Goal: Information Seeking & Learning: Learn about a topic

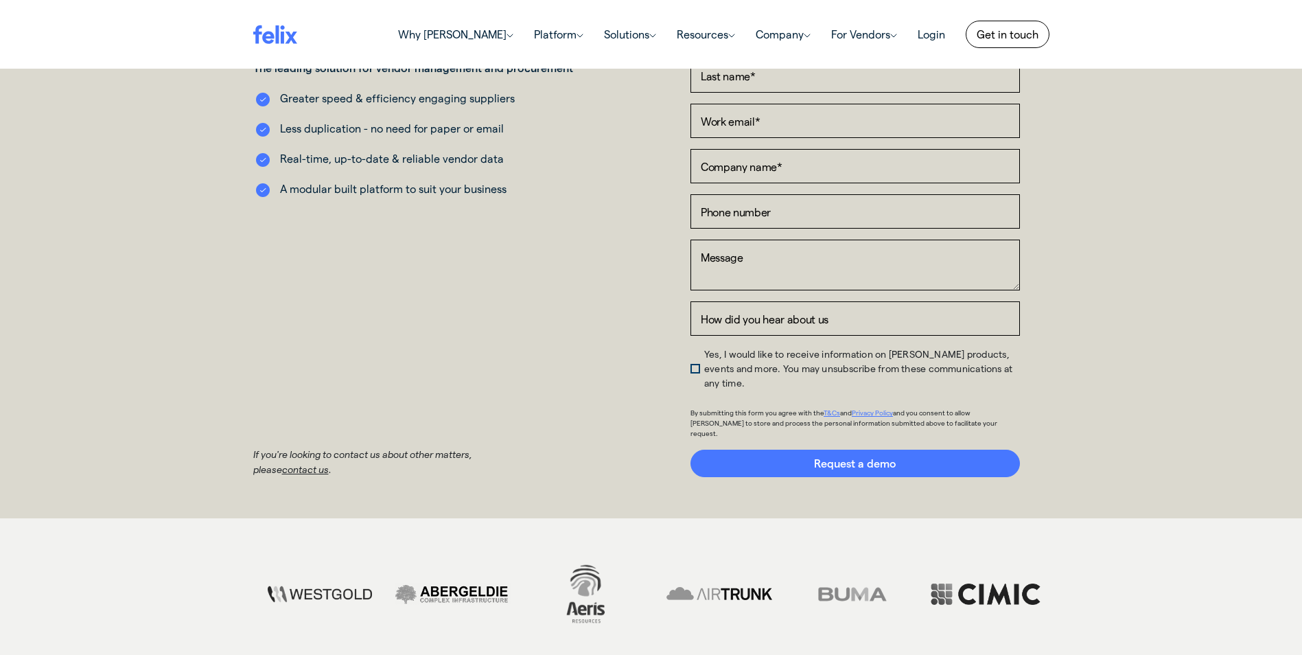
scroll to position [343, 0]
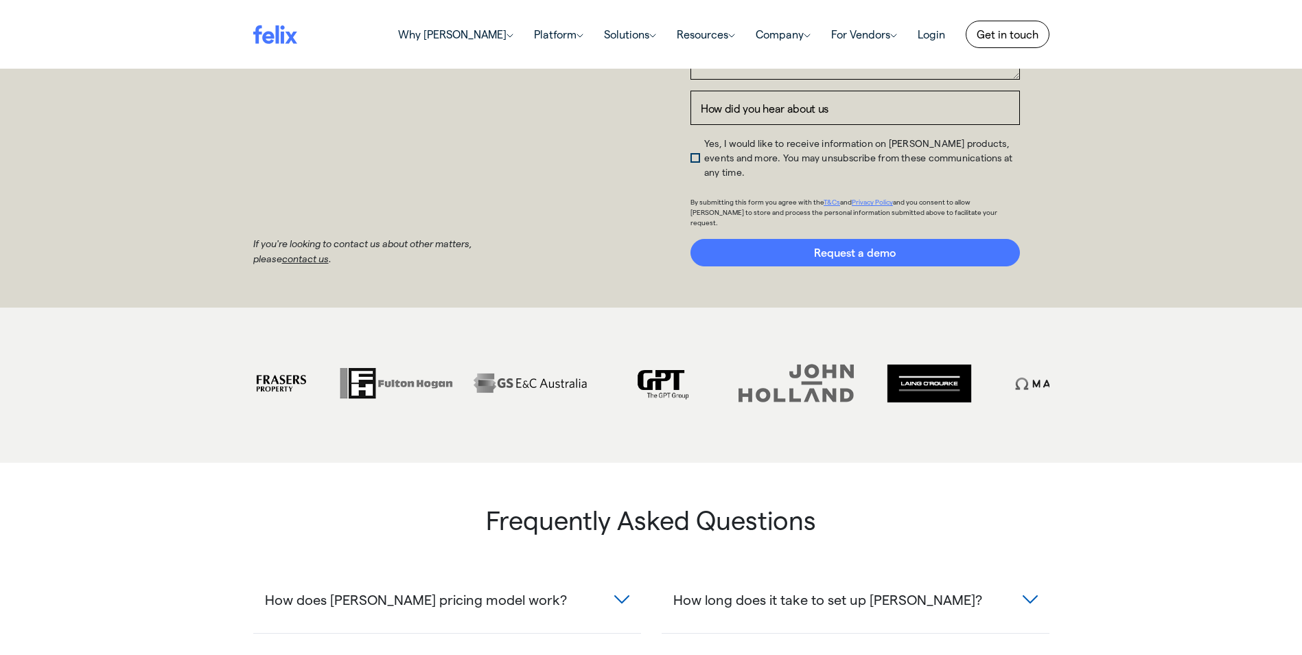
drag, startPoint x: 1019, startPoint y: 360, endPoint x: 297, endPoint y: 367, distance: 722.0
click at [297, 367] on img at bounding box center [263, 383] width 126 height 62
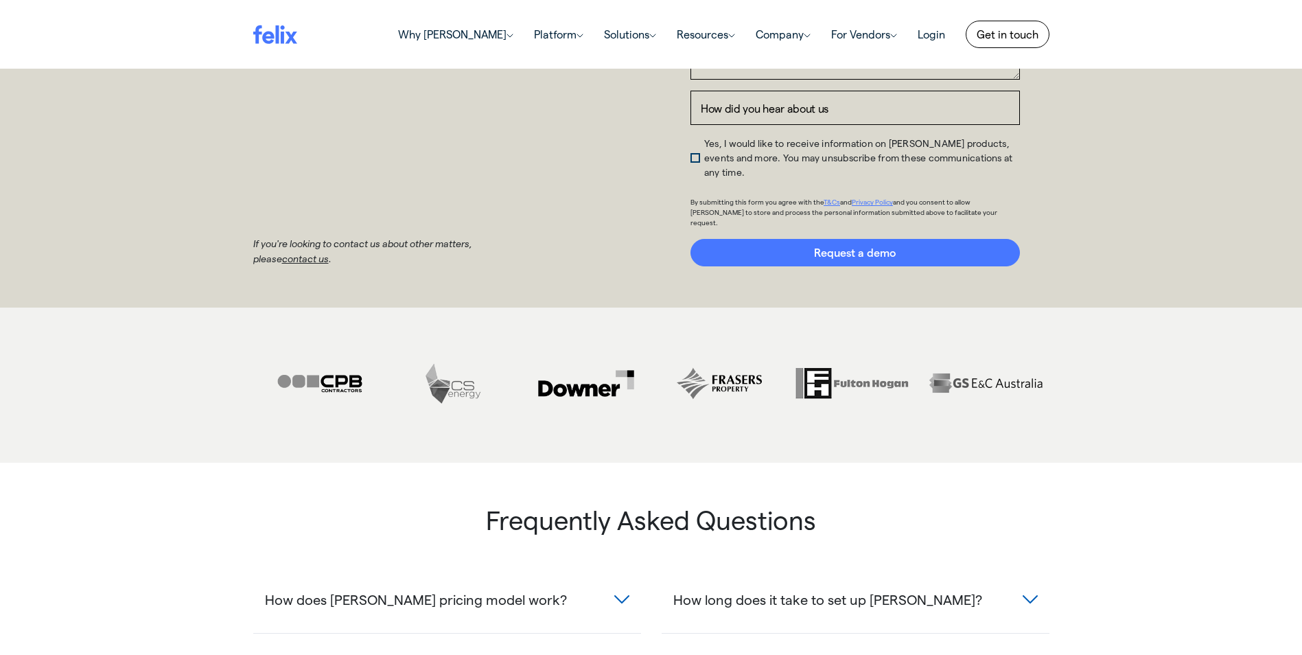
drag, startPoint x: 945, startPoint y: 367, endPoint x: 83, endPoint y: 356, distance: 862.0
click at [83, 356] on div at bounding box center [651, 384] width 1302 height 155
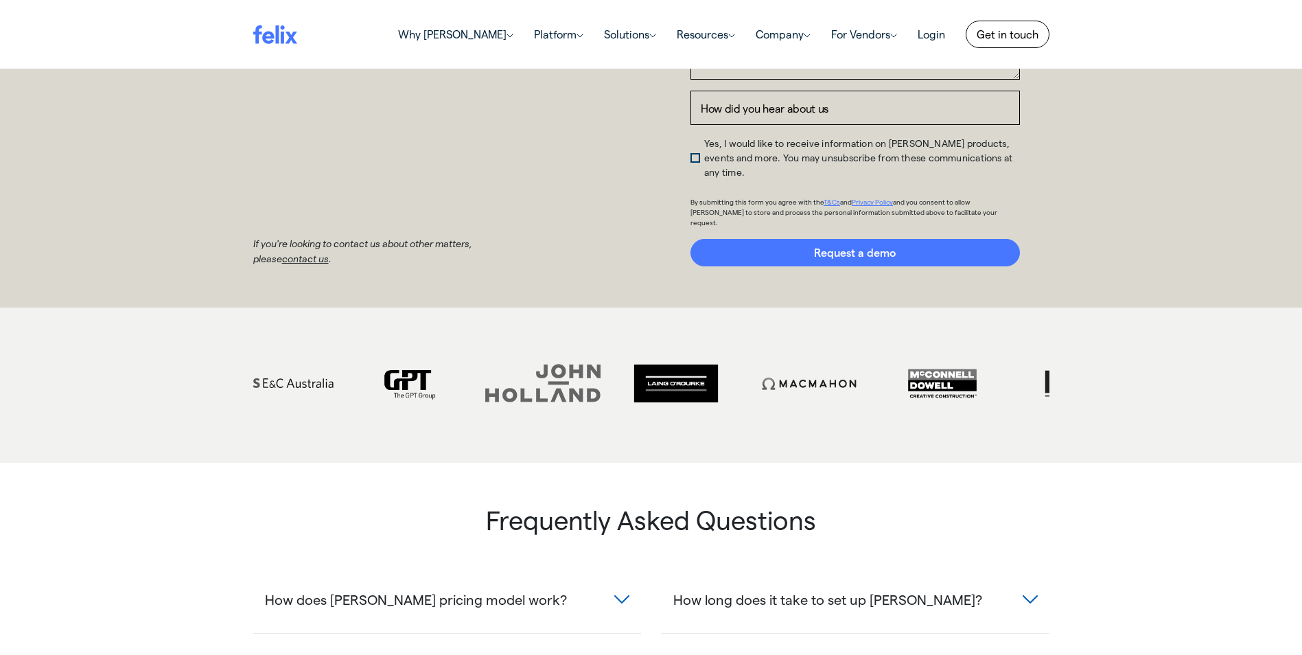
drag, startPoint x: 997, startPoint y: 358, endPoint x: 358, endPoint y: 364, distance: 639.6
click at [358, 364] on img at bounding box center [410, 383] width 126 height 62
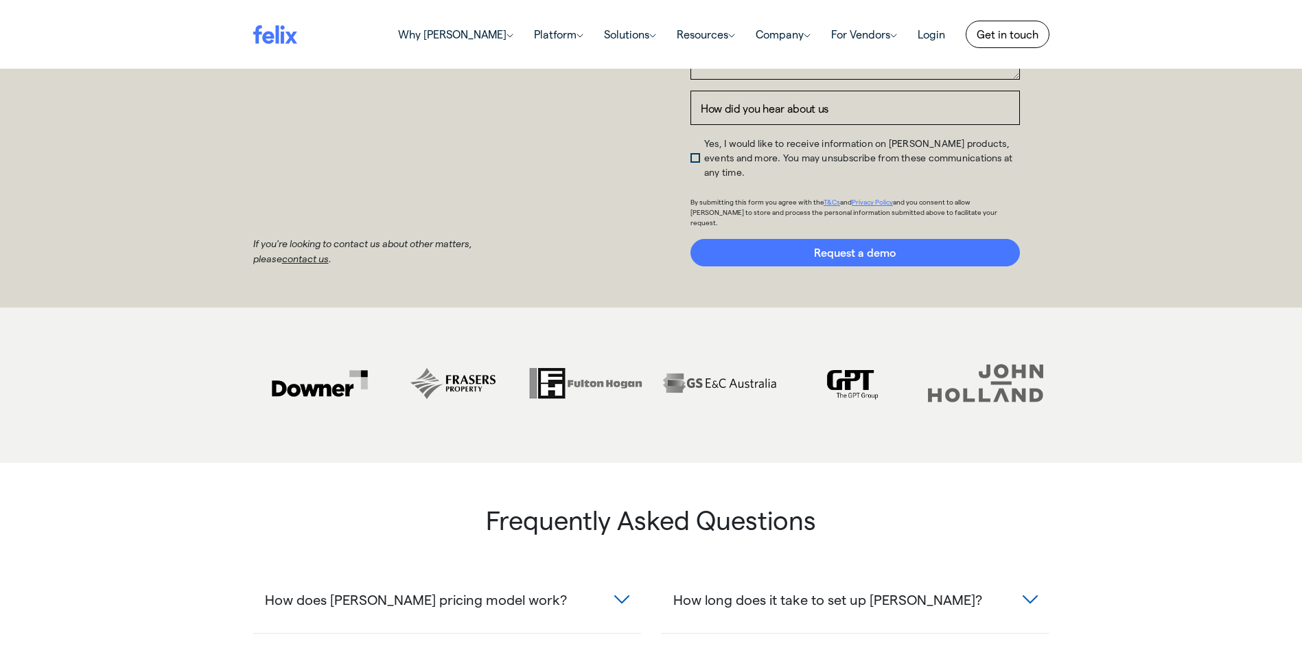
click at [1053, 369] on div at bounding box center [651, 385] width 817 height 73
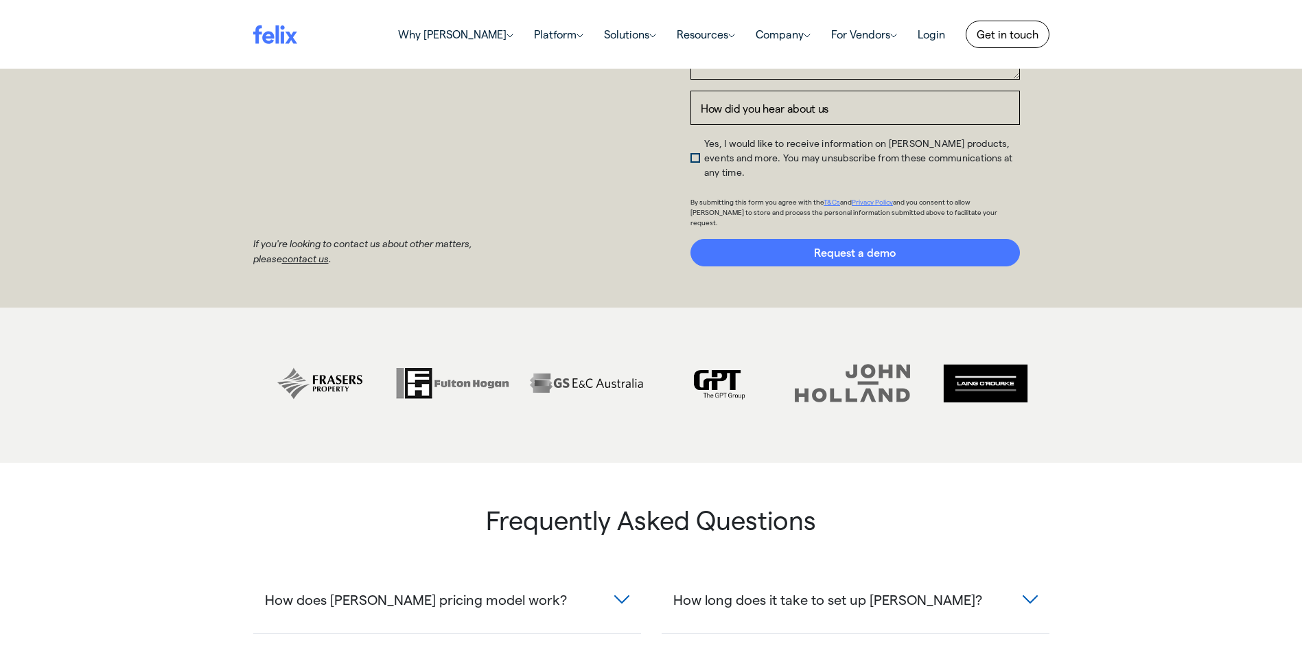
drag, startPoint x: 1021, startPoint y: 362, endPoint x: 854, endPoint y: 371, distance: 167.7
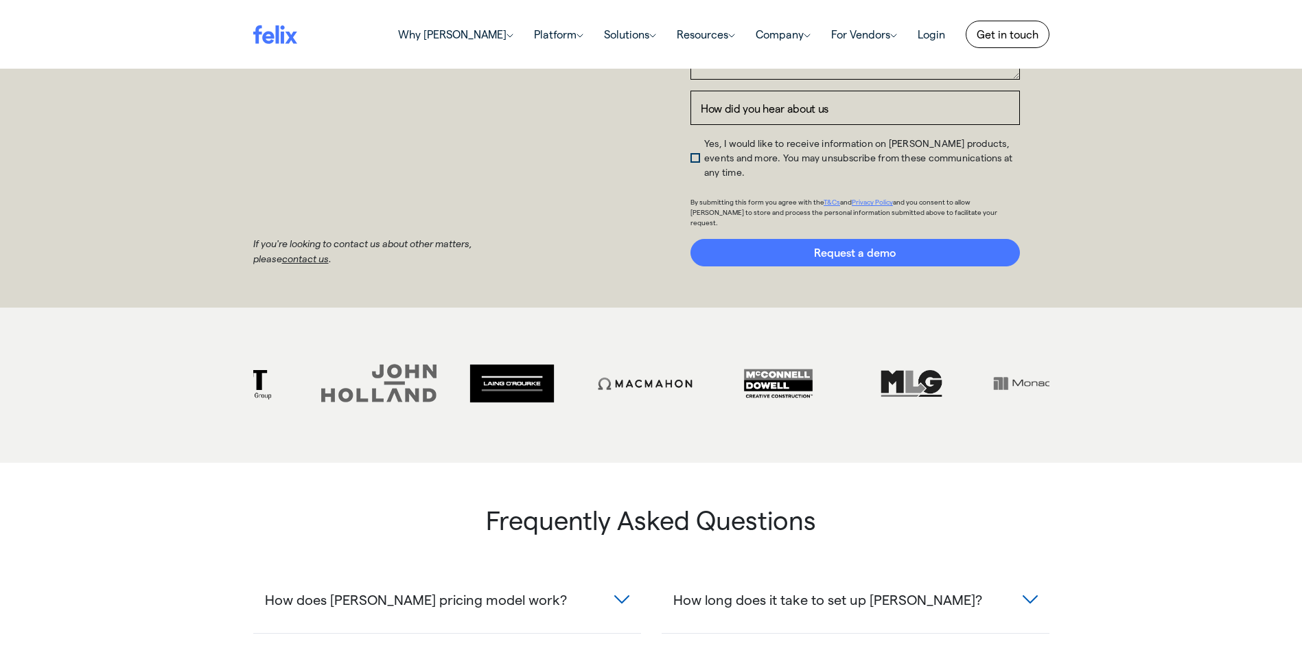
drag, startPoint x: 983, startPoint y: 362, endPoint x: 629, endPoint y: 366, distance: 354.8
click at [629, 366] on img at bounding box center [645, 383] width 126 height 62
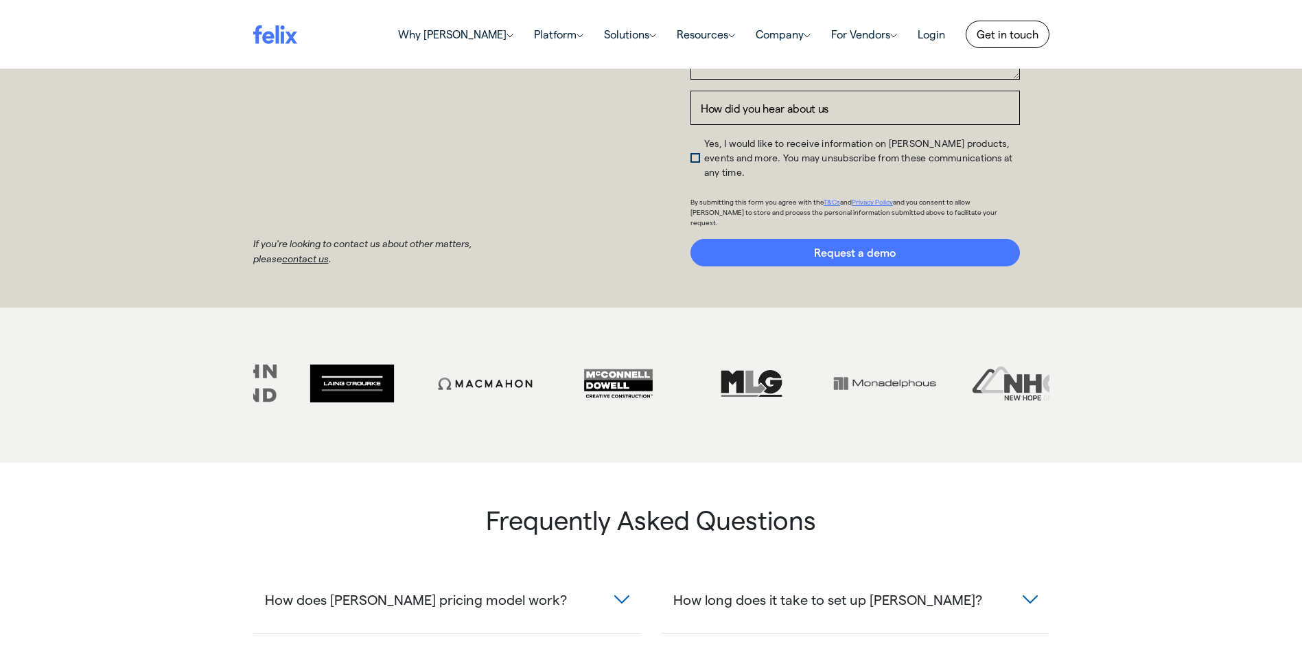
drag, startPoint x: 743, startPoint y: 362, endPoint x: 375, endPoint y: 358, distance: 367.2
click at [375, 358] on img at bounding box center [352, 383] width 126 height 62
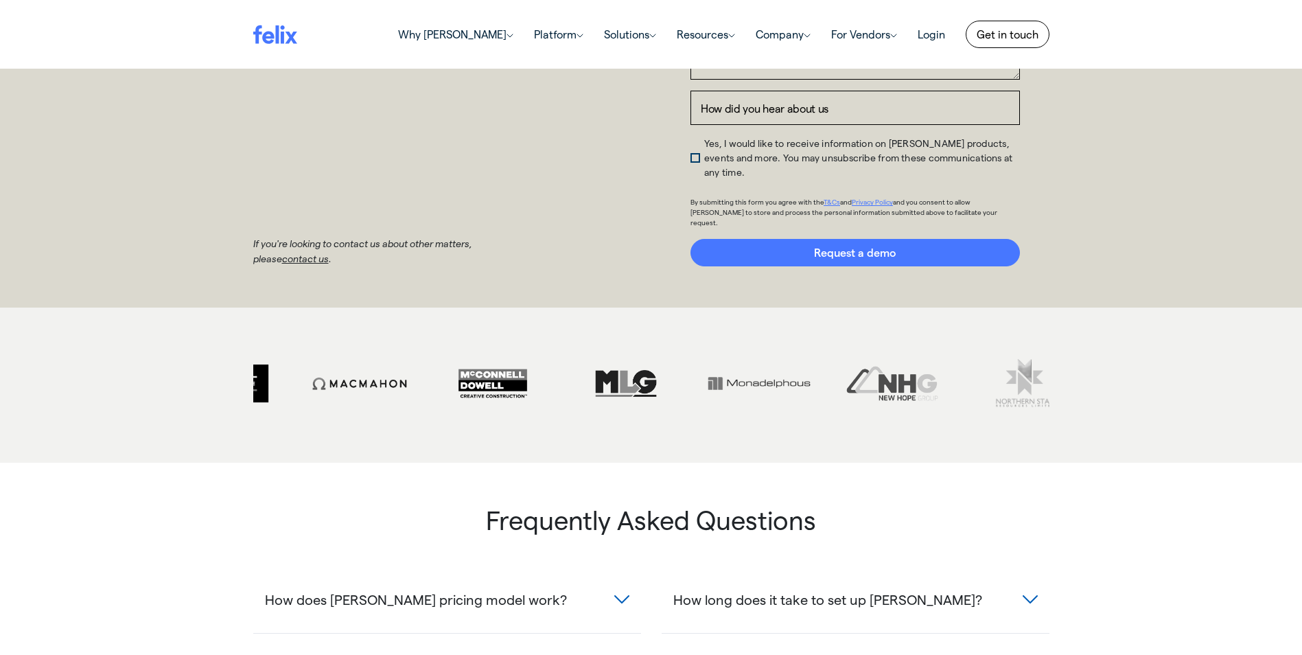
drag, startPoint x: 930, startPoint y: 359, endPoint x: 468, endPoint y: 364, distance: 461.9
click at [563, 364] on img at bounding box center [626, 383] width 126 height 62
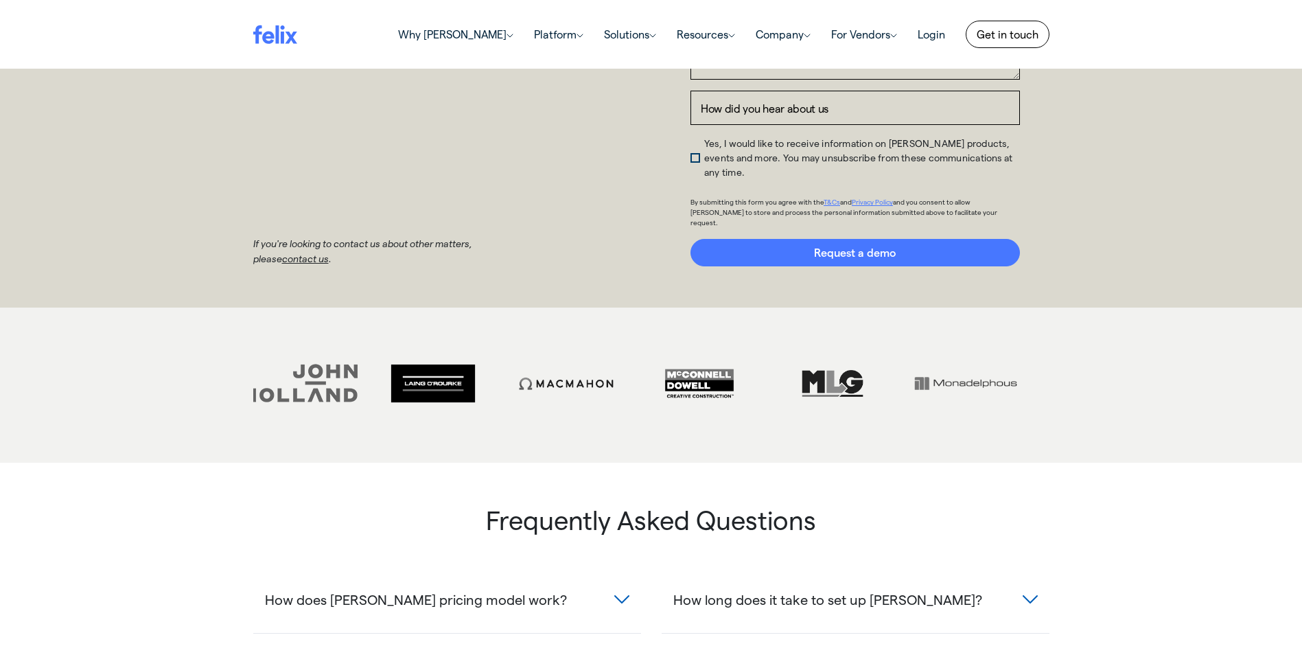
drag, startPoint x: 988, startPoint y: 358, endPoint x: 489, endPoint y: 358, distance: 499.6
click at [902, 360] on img at bounding box center [965, 383] width 126 height 62
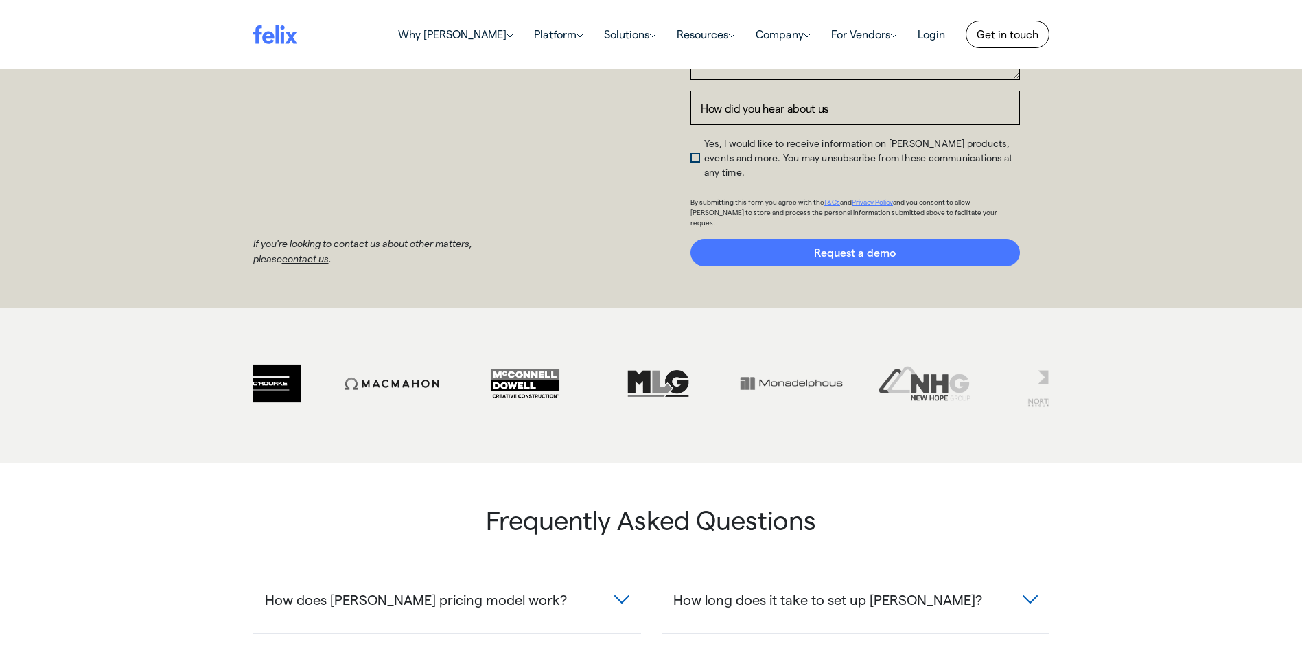
drag, startPoint x: 861, startPoint y: 356, endPoint x: 475, endPoint y: 345, distance: 385.8
click at [728, 352] on img at bounding box center [791, 383] width 126 height 62
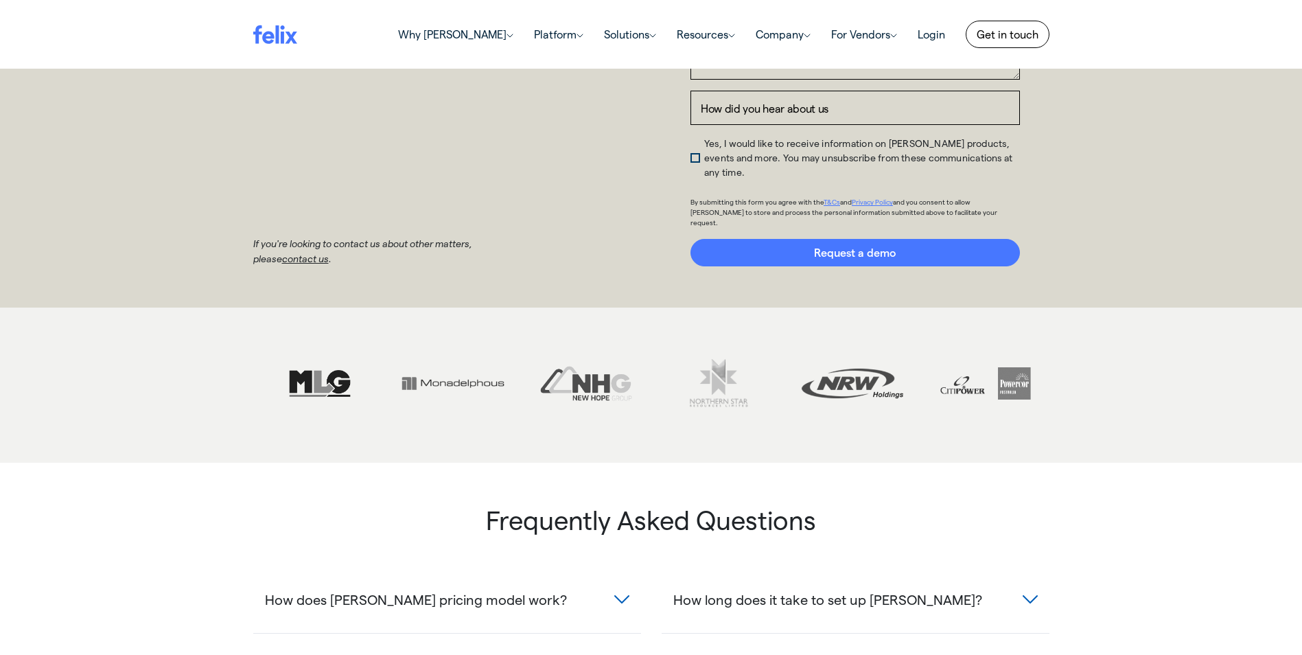
drag, startPoint x: 977, startPoint y: 361, endPoint x: 34, endPoint y: 375, distance: 942.4
click at [34, 375] on div at bounding box center [651, 384] width 1302 height 155
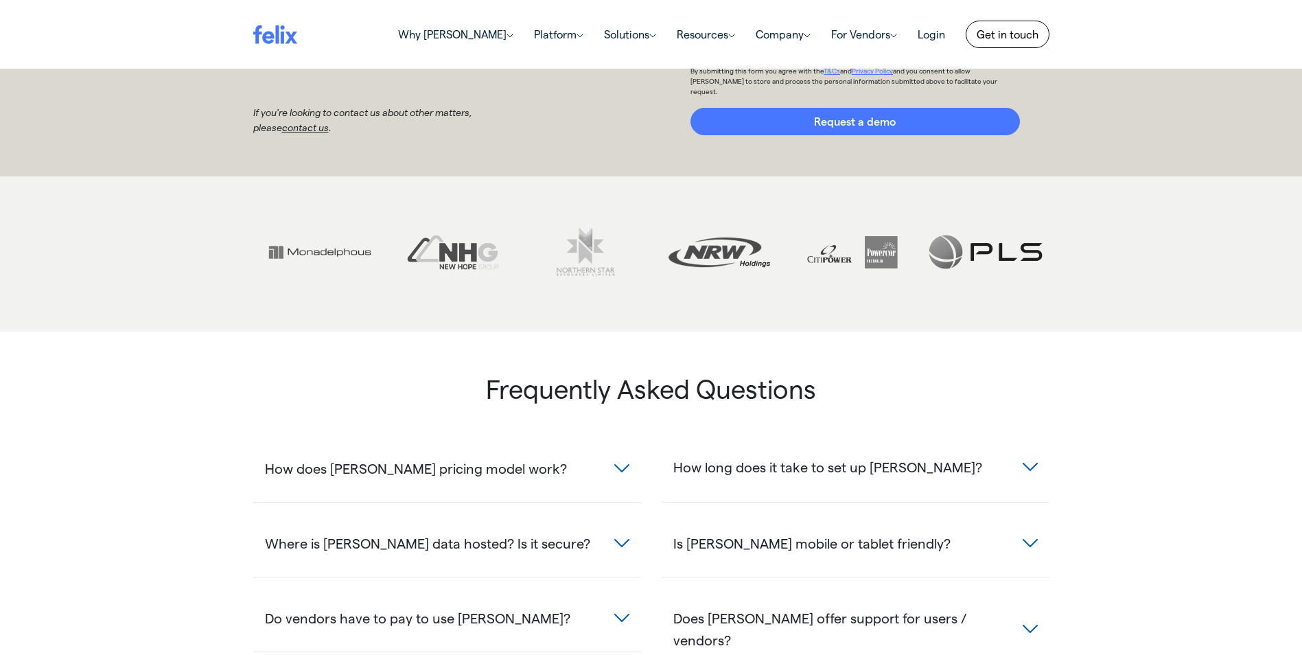
scroll to position [480, 0]
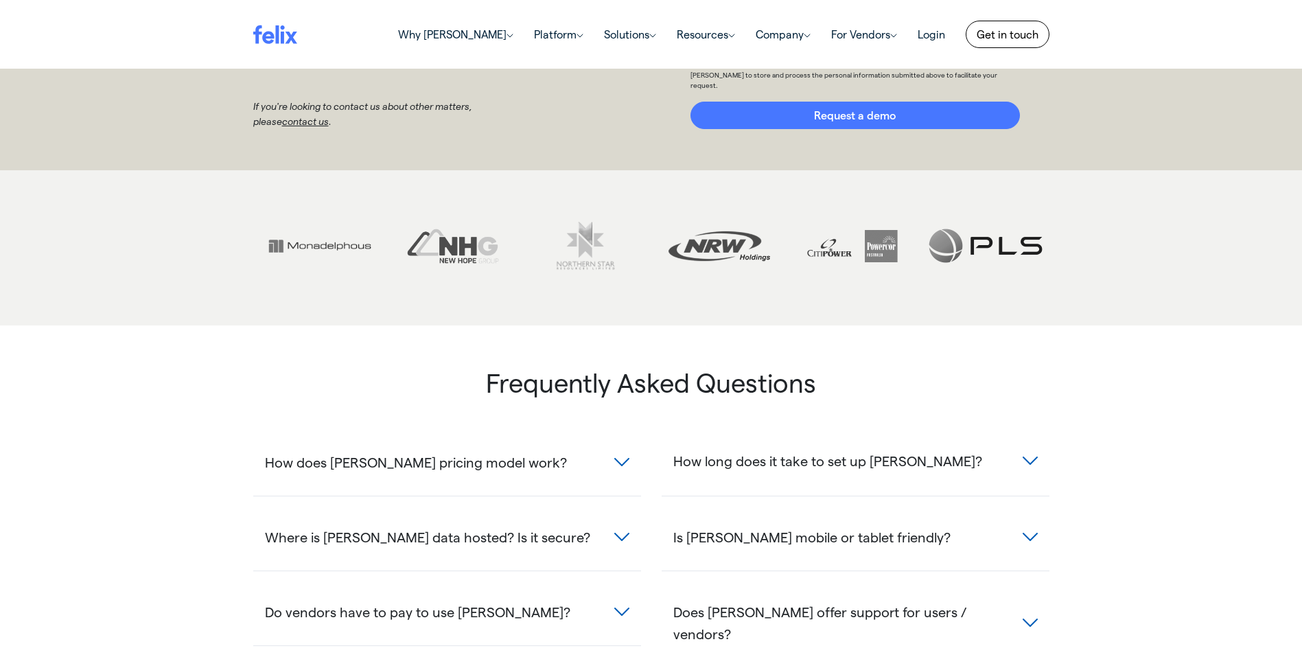
click at [798, 450] on span "How long does it take to set up [PERSON_NAME]?" at bounding box center [827, 461] width 309 height 22
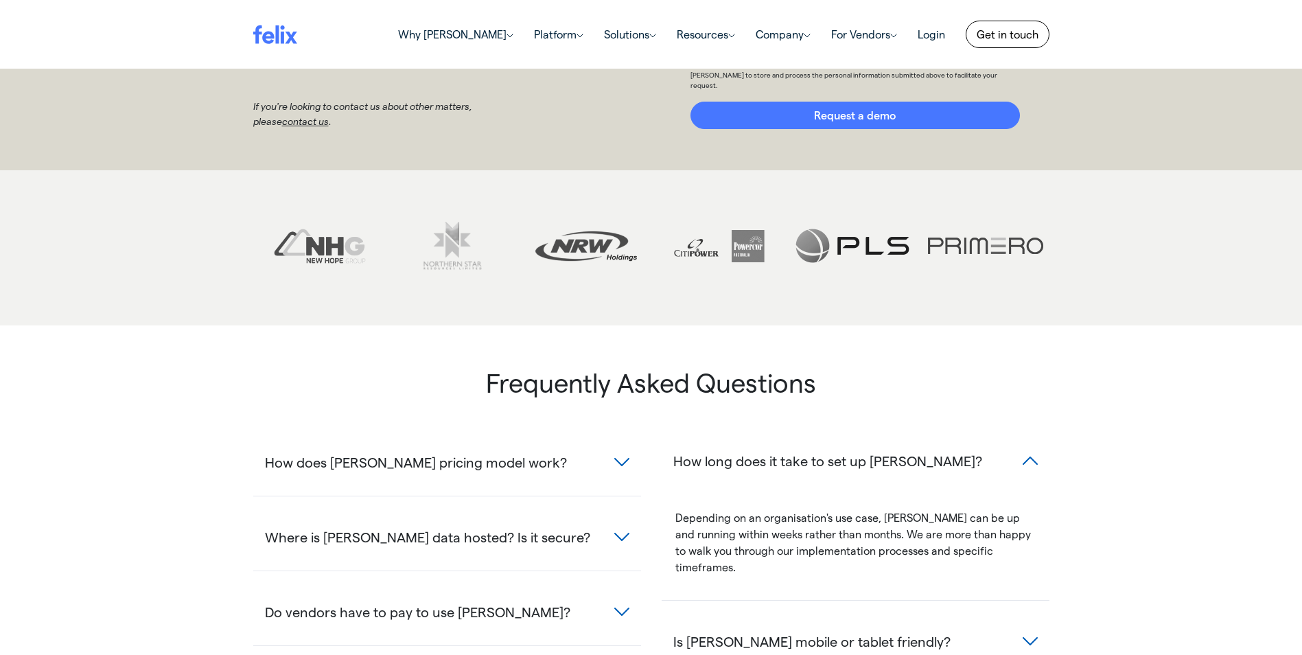
click at [798, 450] on span "How long does it take to set up [PERSON_NAME]?" at bounding box center [827, 461] width 309 height 22
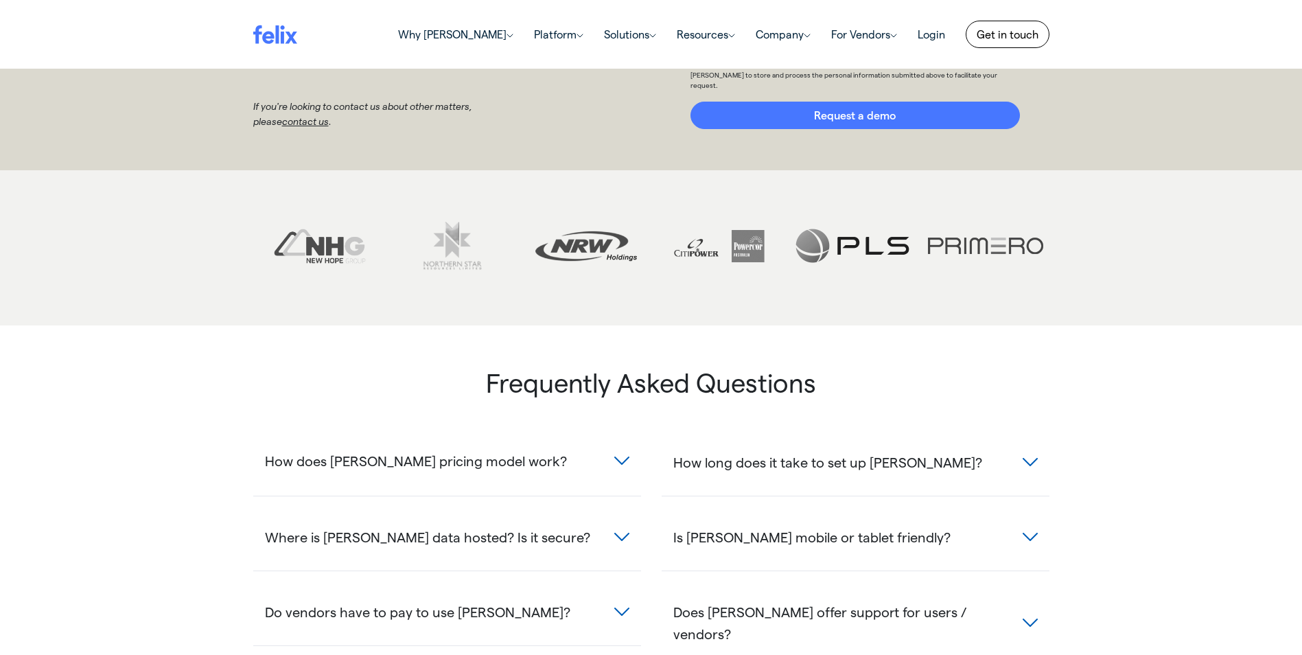
click at [572, 441] on button "How does [PERSON_NAME] pricing model work?" at bounding box center [447, 461] width 388 height 40
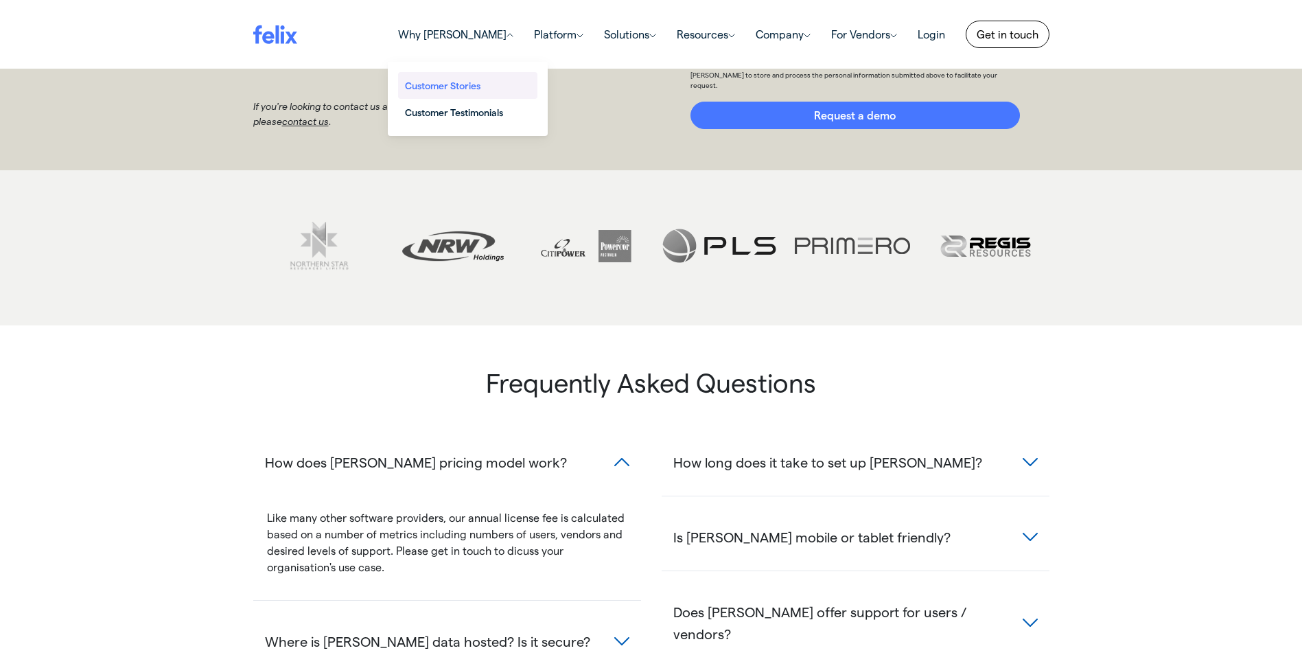
click at [508, 80] on span "Customer Stories" at bounding box center [456, 85] width 103 height 14
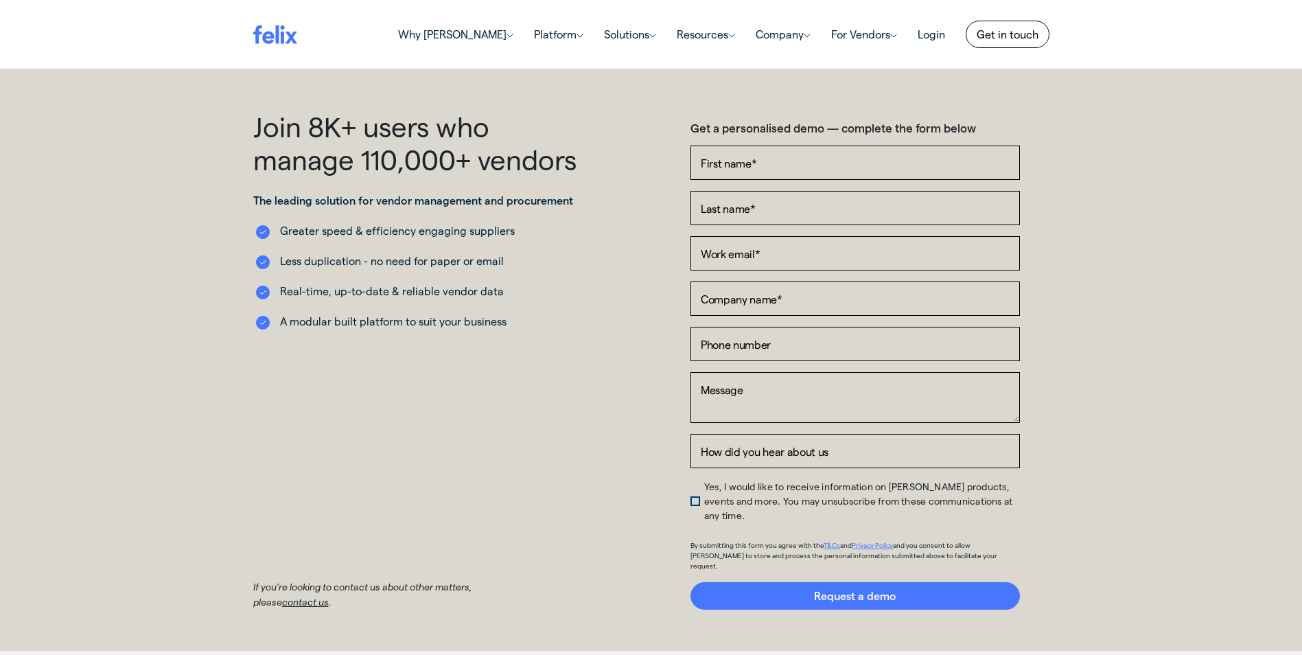
drag, startPoint x: 487, startPoint y: 143, endPoint x: 482, endPoint y: 150, distance: 8.4
click at [487, 143] on h1 "Join 8K+ users who manage 110,000+ vendors" at bounding box center [417, 143] width 329 height 66
drag, startPoint x: 452, startPoint y: 174, endPoint x: 451, endPoint y: 182, distance: 7.6
click at [451, 182] on div "Join 8K+ users who manage 110,000+ vendors The leading solution for vendor mana…" at bounding box center [417, 360] width 329 height 500
drag, startPoint x: 451, startPoint y: 182, endPoint x: 440, endPoint y: 240, distance: 58.7
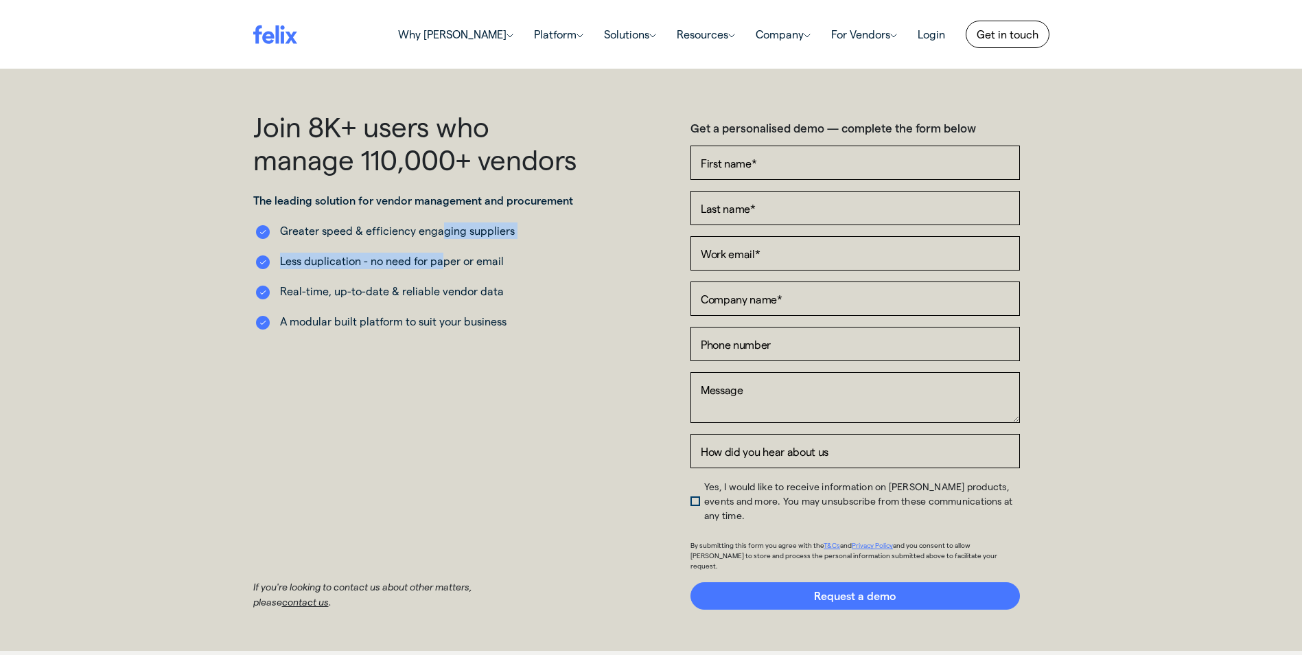
click at [440, 240] on ul "Greater speed & efficiency engaging suppliers Less duplication - no need for pa…" at bounding box center [417, 275] width 329 height 107
drag, startPoint x: 440, startPoint y: 240, endPoint x: 431, endPoint y: 264, distance: 25.6
click at [431, 262] on li "Less duplication - no need for paper or email" at bounding box center [417, 261] width 329 height 16
click at [435, 293] on li "Real-time, up-to-date & reliable vendor data" at bounding box center [417, 291] width 329 height 16
click at [443, 311] on ul "Greater speed & efficiency engaging suppliers Less duplication - no need for pa…" at bounding box center [417, 275] width 329 height 107
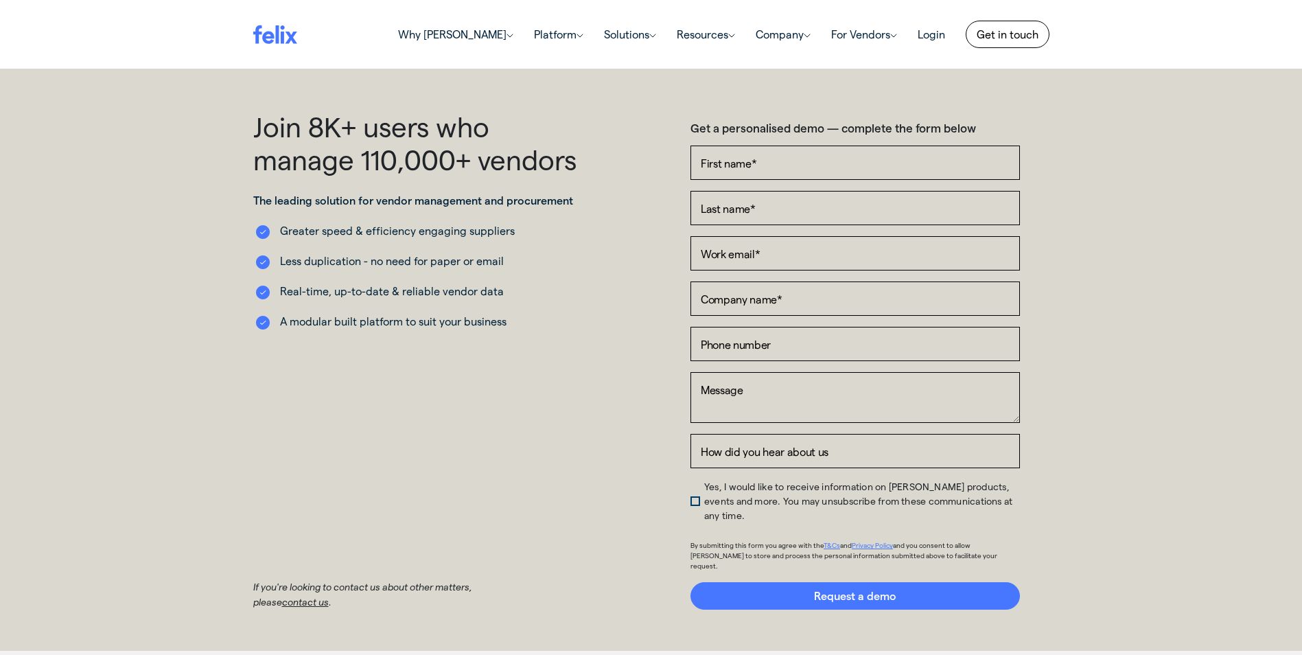
click at [436, 314] on li "A modular built platform to suit your business" at bounding box center [417, 321] width 329 height 16
drag, startPoint x: 425, startPoint y: 329, endPoint x: 423, endPoint y: 296, distance: 32.4
click at [427, 329] on li "A modular built platform to suit your business" at bounding box center [417, 321] width 329 height 16
click at [285, 41] on img at bounding box center [275, 34] width 44 height 19
